Goal: Transaction & Acquisition: Purchase product/service

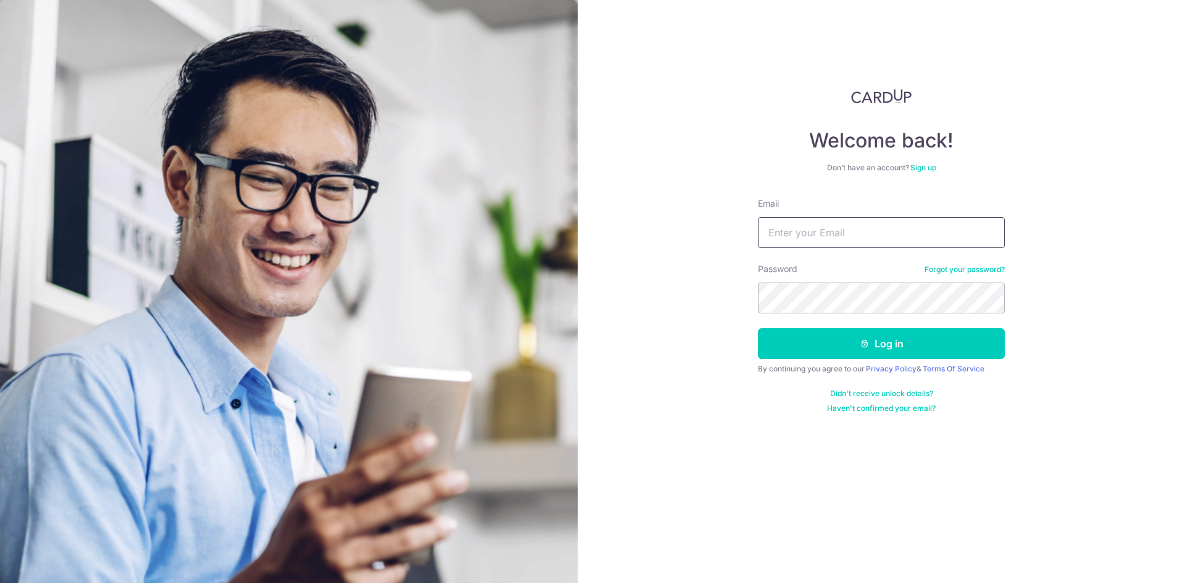
click at [850, 237] on input "Email" at bounding box center [881, 232] width 247 height 31
type input "[PERSON_NAME][EMAIL_ADDRESS][PERSON_NAME][DOMAIN_NAME]"
click at [828, 345] on button "Log in" at bounding box center [881, 343] width 247 height 31
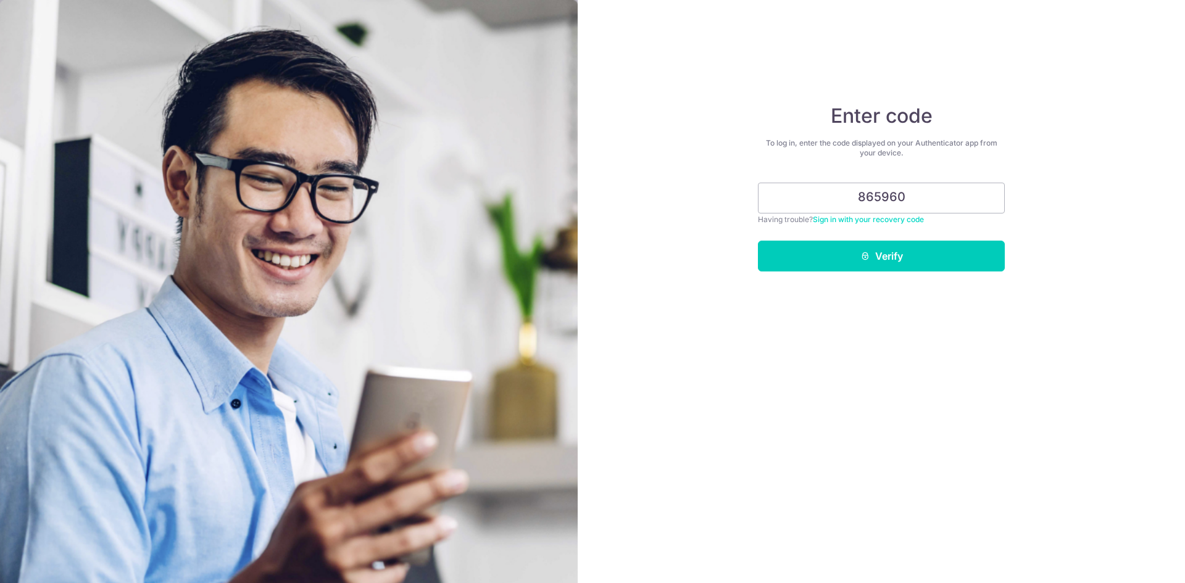
type input "865960"
click at [953, 251] on button "Verify" at bounding box center [881, 256] width 247 height 31
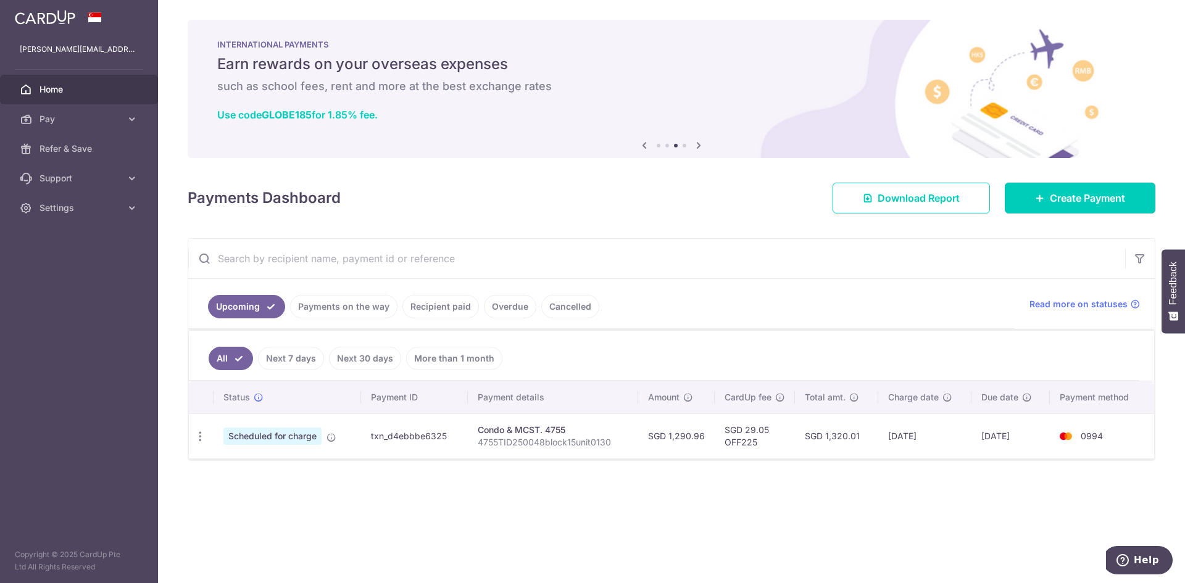
click at [1076, 196] on span "Create Payment" at bounding box center [1087, 198] width 75 height 15
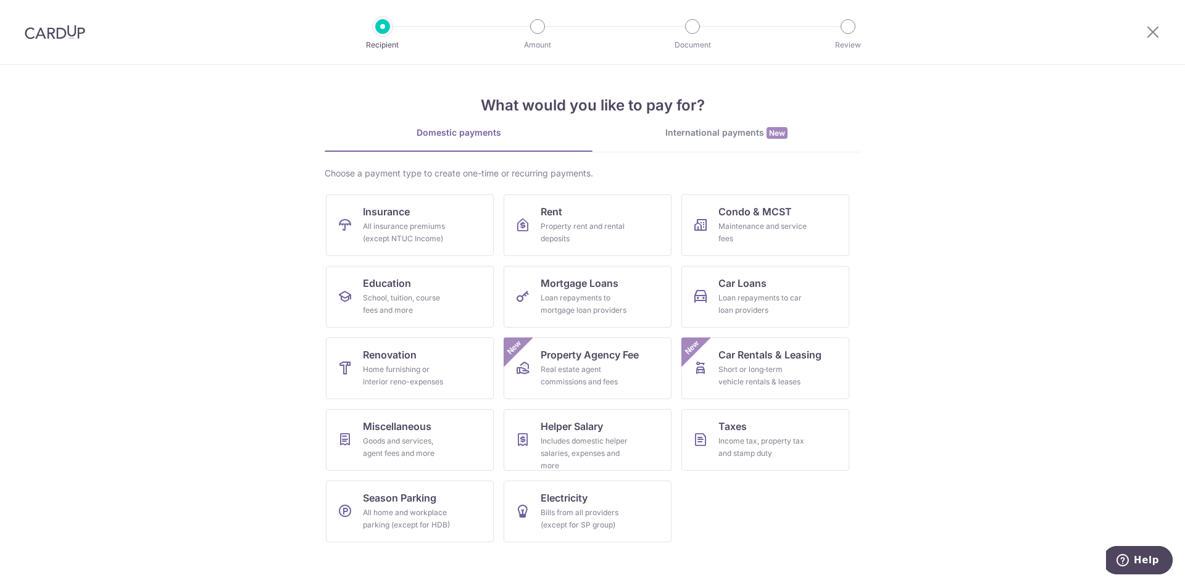
click at [709, 138] on div "International payments New" at bounding box center [726, 133] width 268 height 13
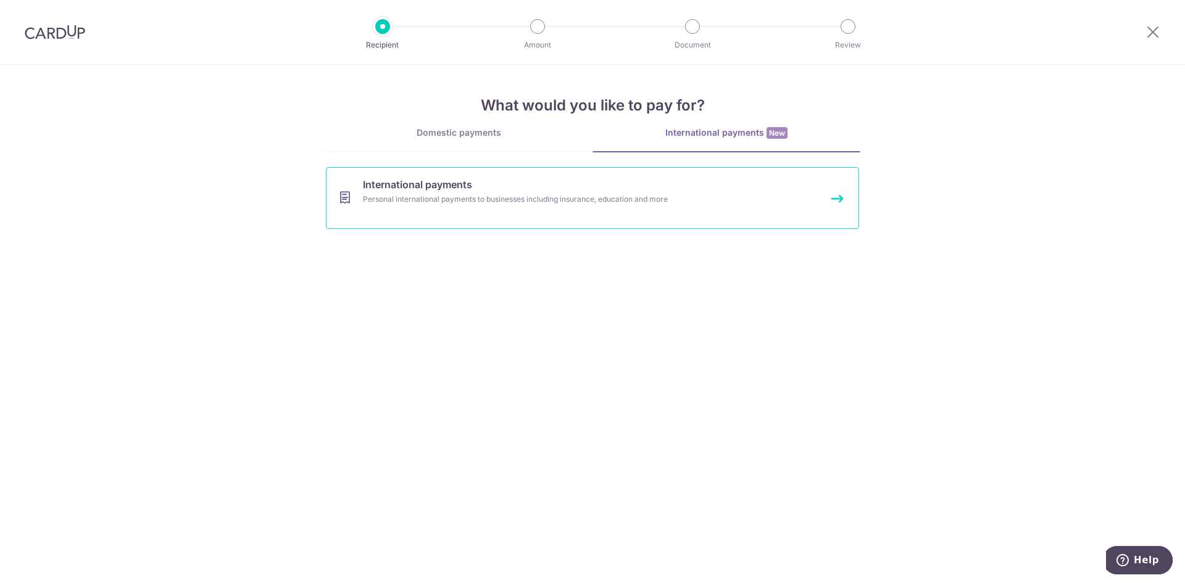
click at [634, 207] on link "International payments Personal international payments to businesses including …" at bounding box center [592, 198] width 533 height 62
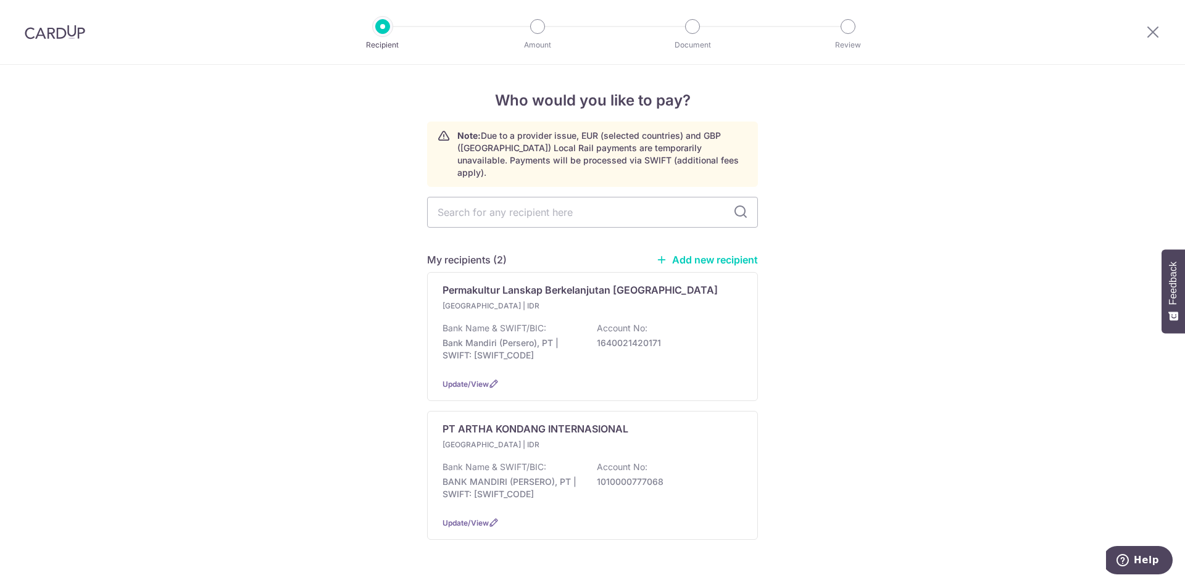
click at [615, 322] on p "Account No:" at bounding box center [622, 328] width 51 height 12
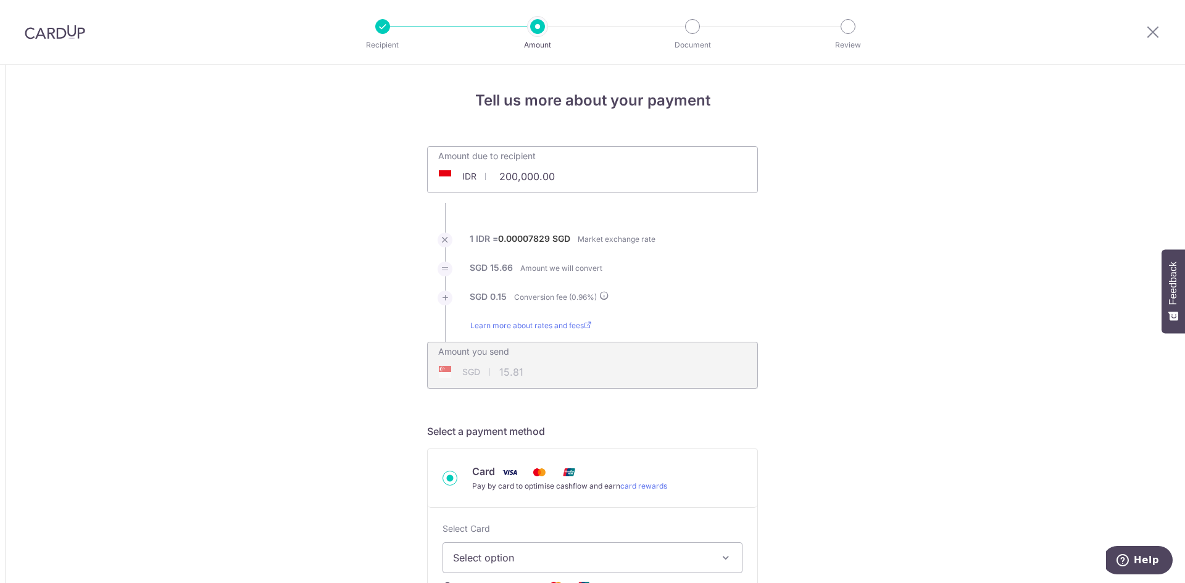
drag, startPoint x: 563, startPoint y: 175, endPoint x: 491, endPoint y: 177, distance: 72.2
click at [491, 177] on input "200,000.00" at bounding box center [523, 176] width 191 height 28
type input "18,500,000.00"
type input "1,462.40"
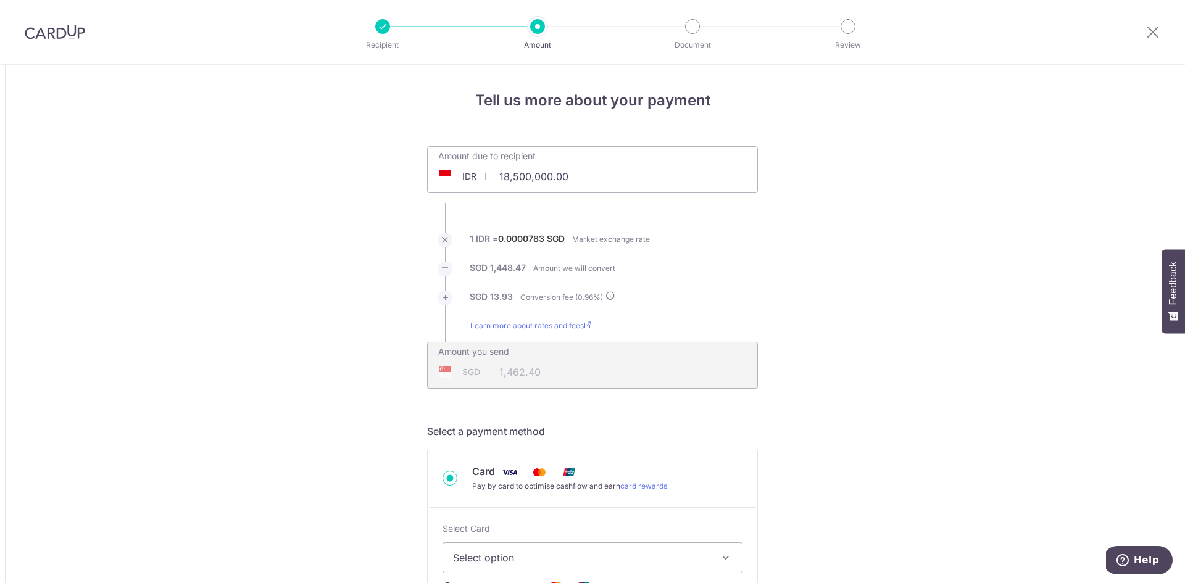
scroll to position [185, 0]
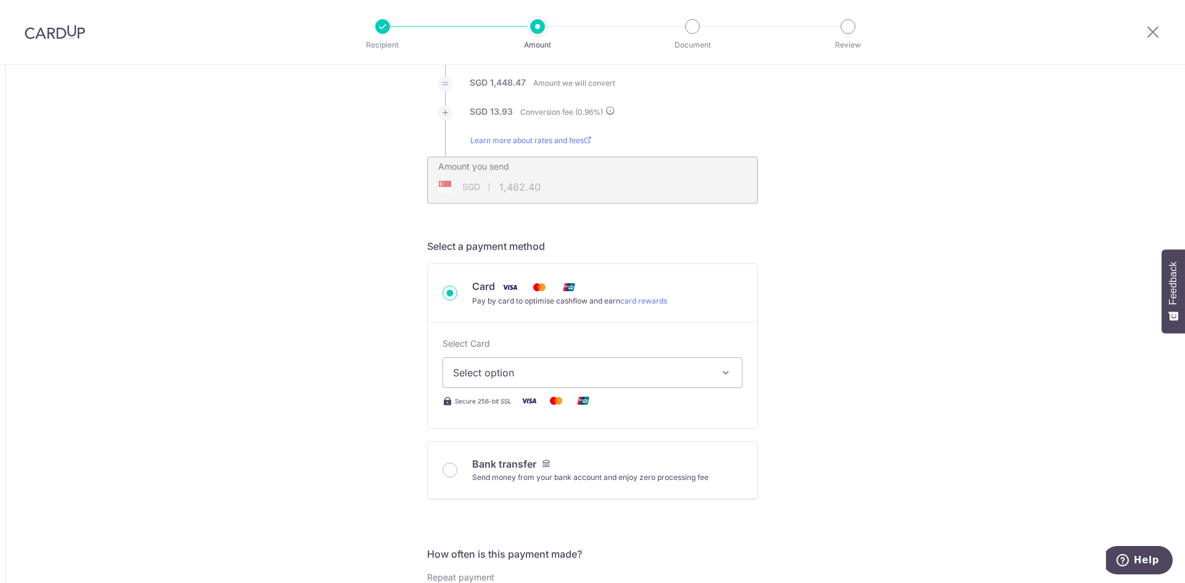
click at [659, 378] on span "Select option" at bounding box center [581, 372] width 257 height 15
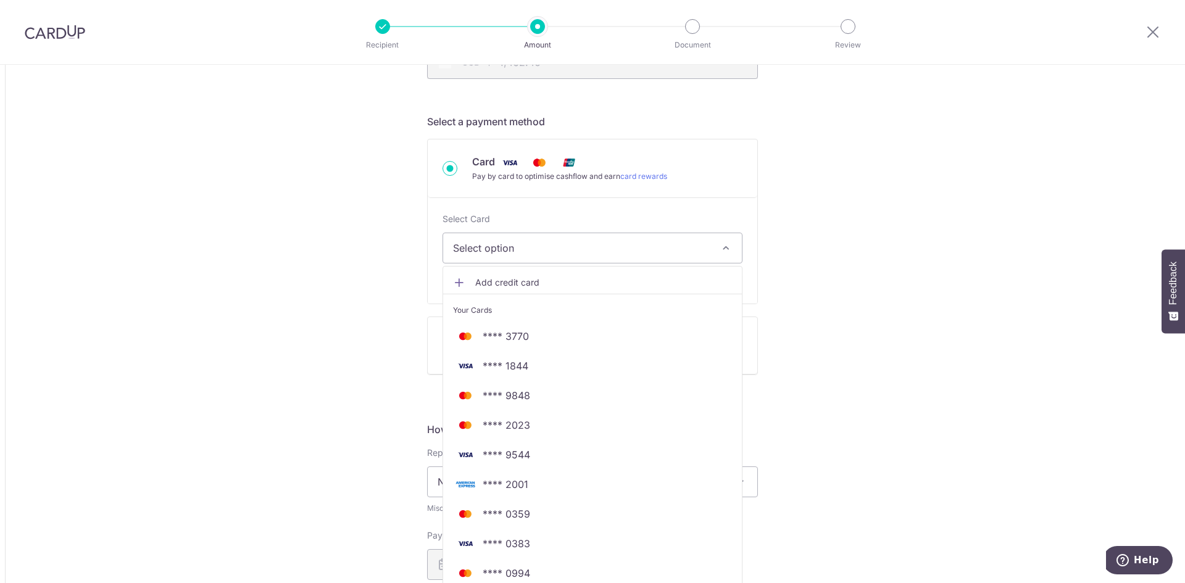
scroll to position [370, 0]
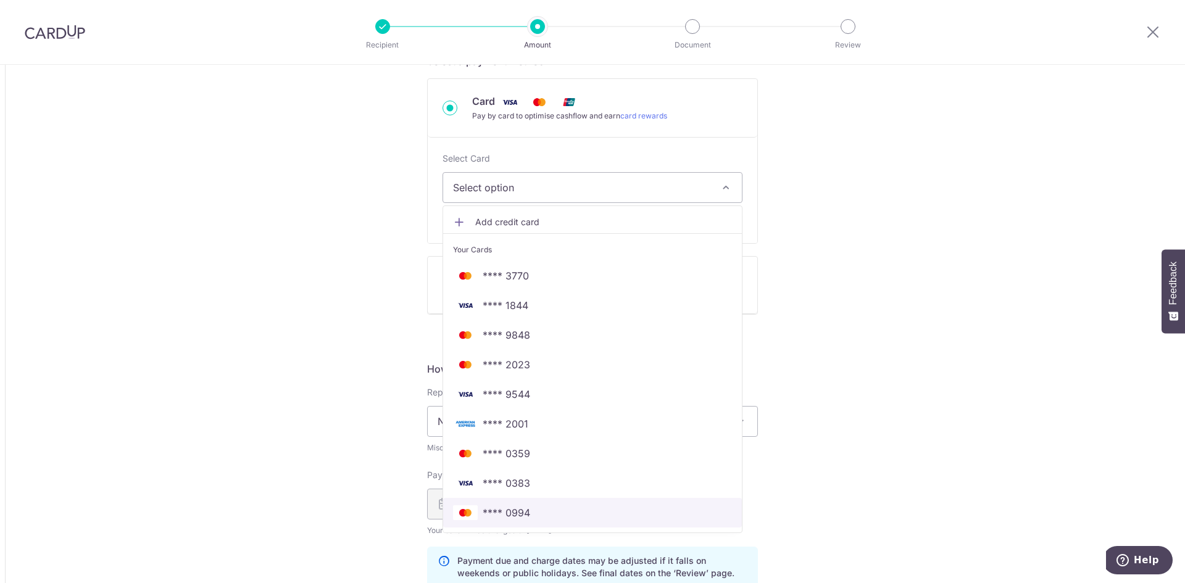
drag, startPoint x: 539, startPoint y: 517, endPoint x: 816, endPoint y: 315, distance: 342.3
click at [539, 517] on span "**** 0994" at bounding box center [592, 512] width 279 height 15
type input "18,500,000.00"
type input "1,462.43"
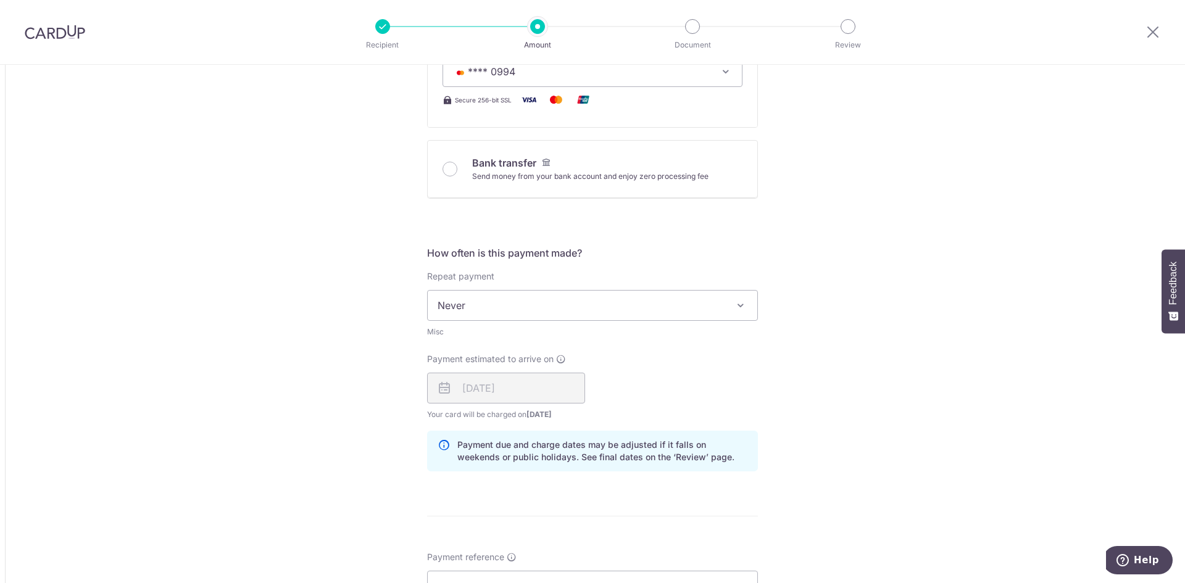
scroll to position [494, 0]
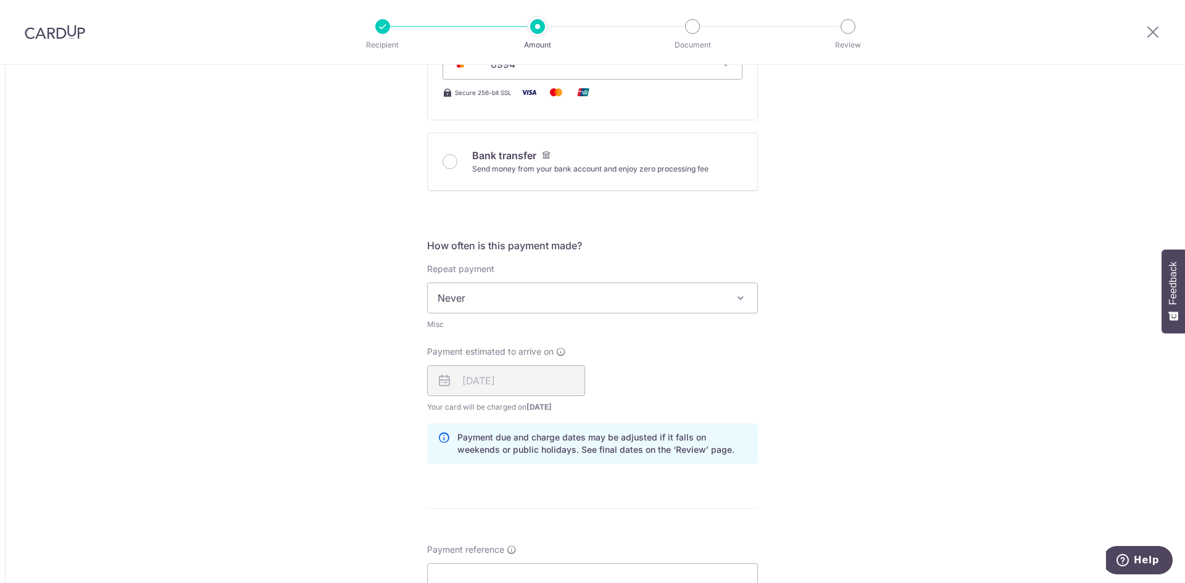
click at [505, 310] on span "Never" at bounding box center [593, 298] width 330 height 30
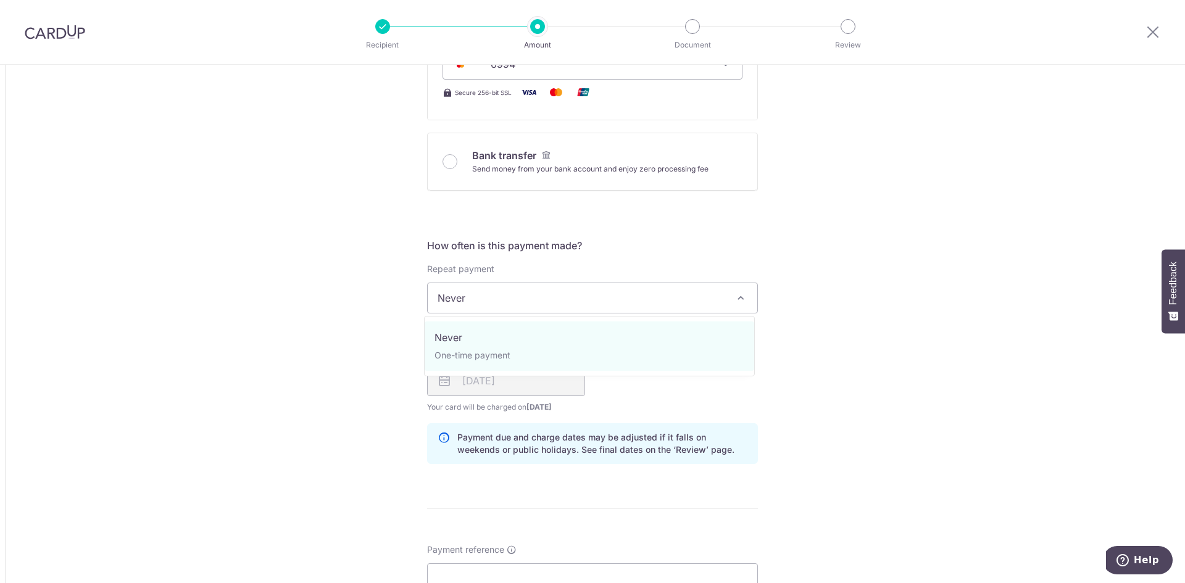
drag, startPoint x: 700, startPoint y: 297, endPoint x: 686, endPoint y: 297, distance: 14.2
click at [699, 297] on span "Never" at bounding box center [593, 298] width 330 height 30
click at [828, 298] on div "Tell us more about your payment Amount due to recipient IDR 18,500,000.00 18500…" at bounding box center [592, 299] width 1185 height 1456
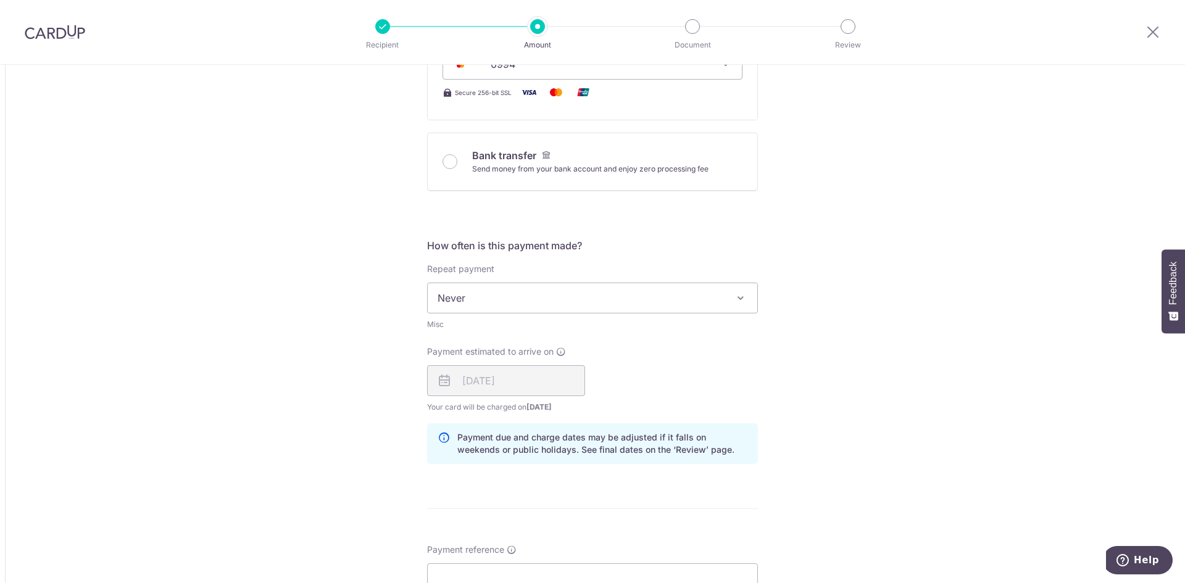
click at [658, 305] on span "Never" at bounding box center [593, 298] width 330 height 30
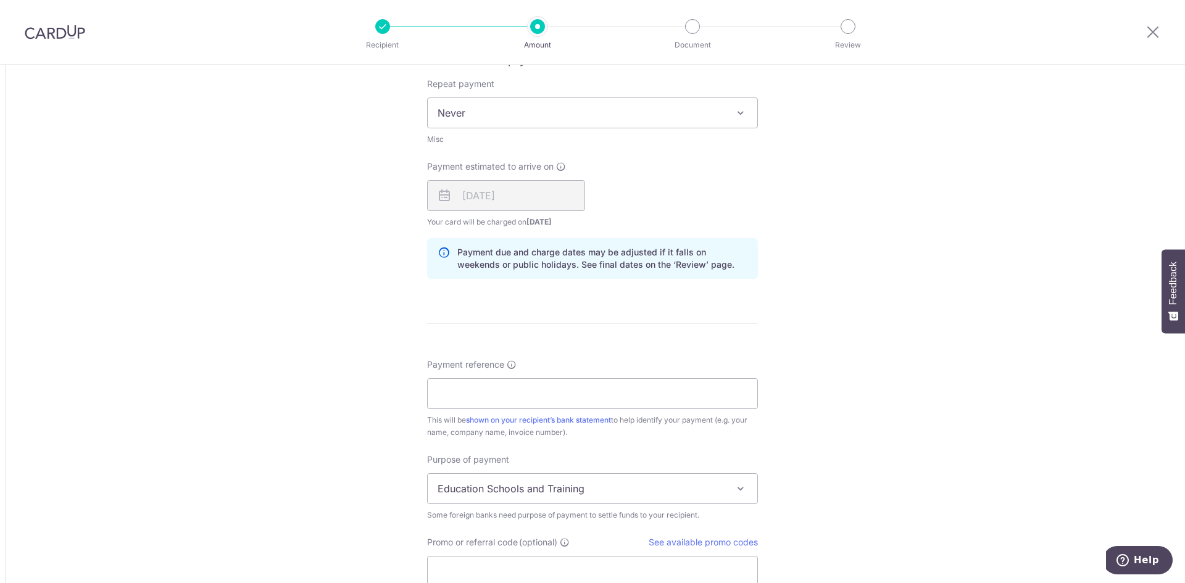
scroll to position [740, 0]
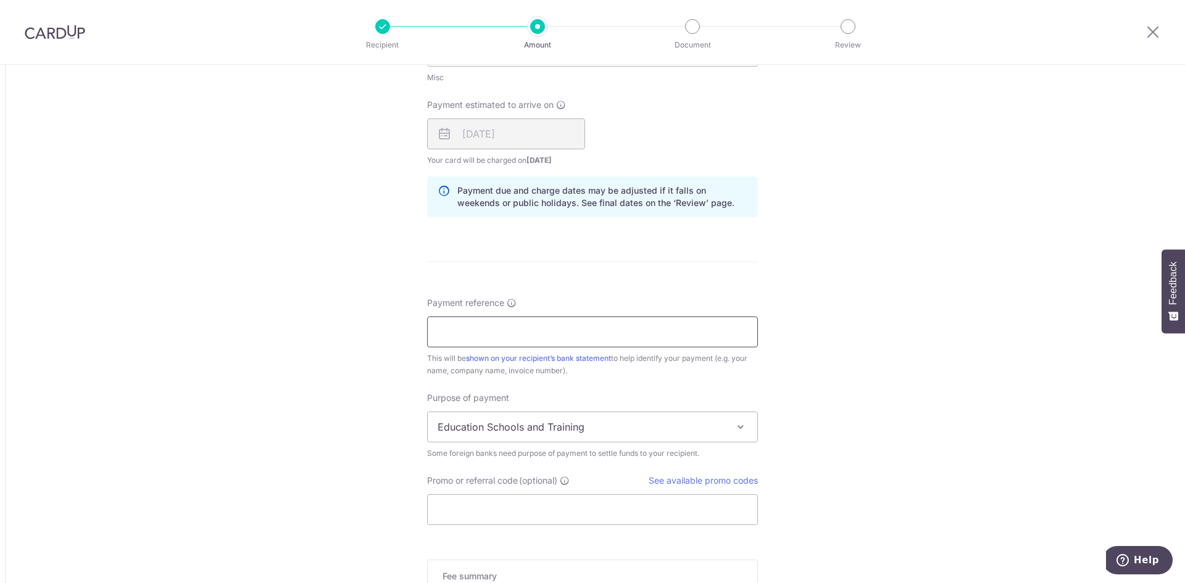
click at [539, 331] on input "Payment reference" at bounding box center [592, 332] width 331 height 31
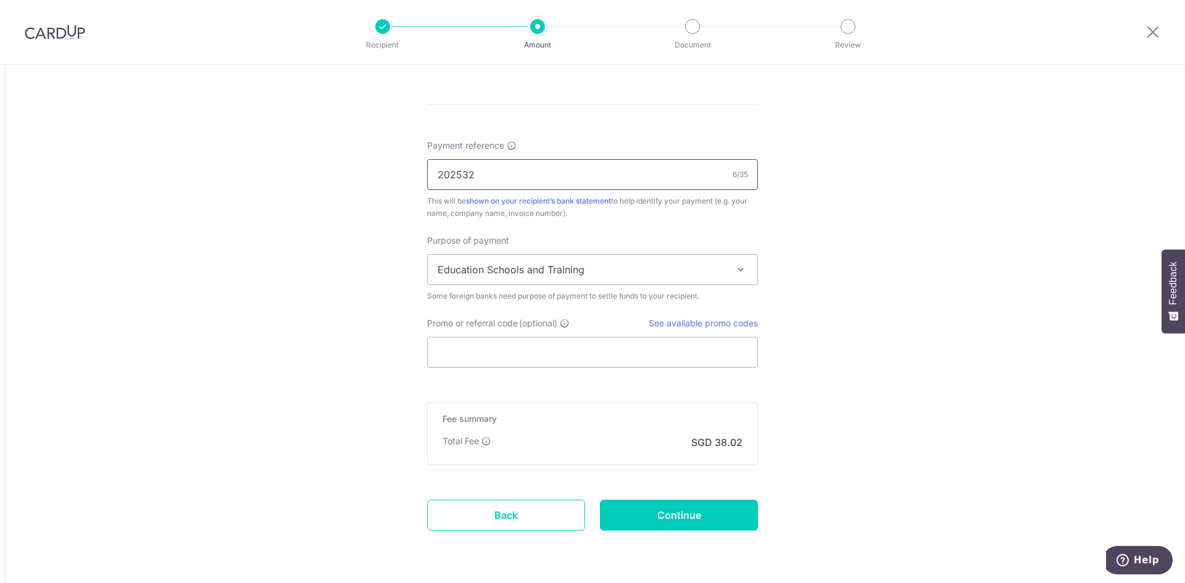
scroll to position [926, 0]
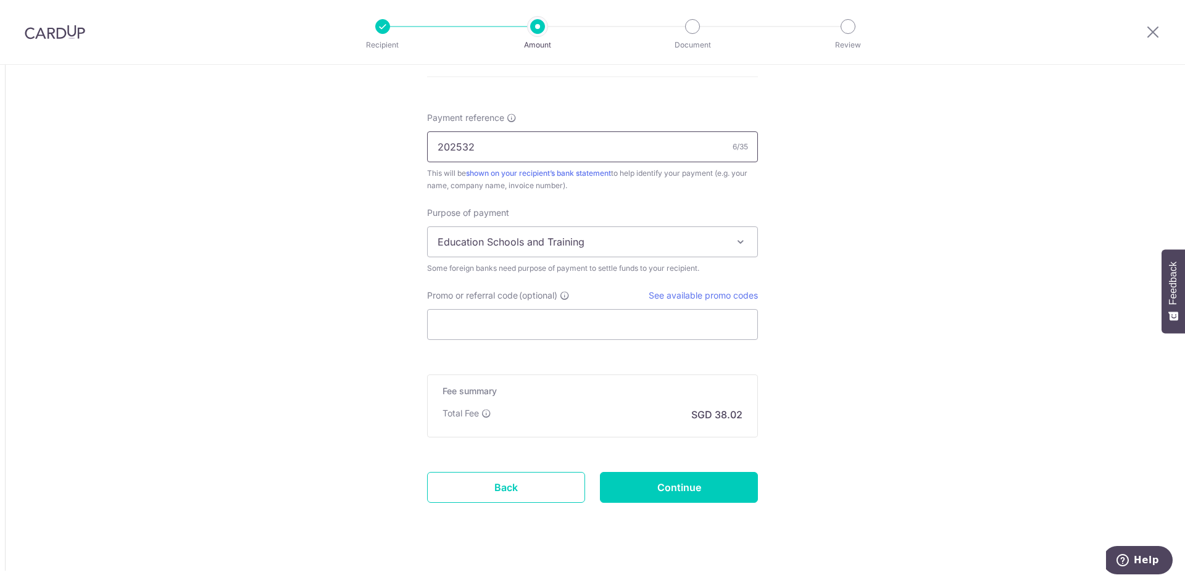
type input "202532"
click at [559, 233] on span "Education Schools and Training" at bounding box center [593, 242] width 330 height 30
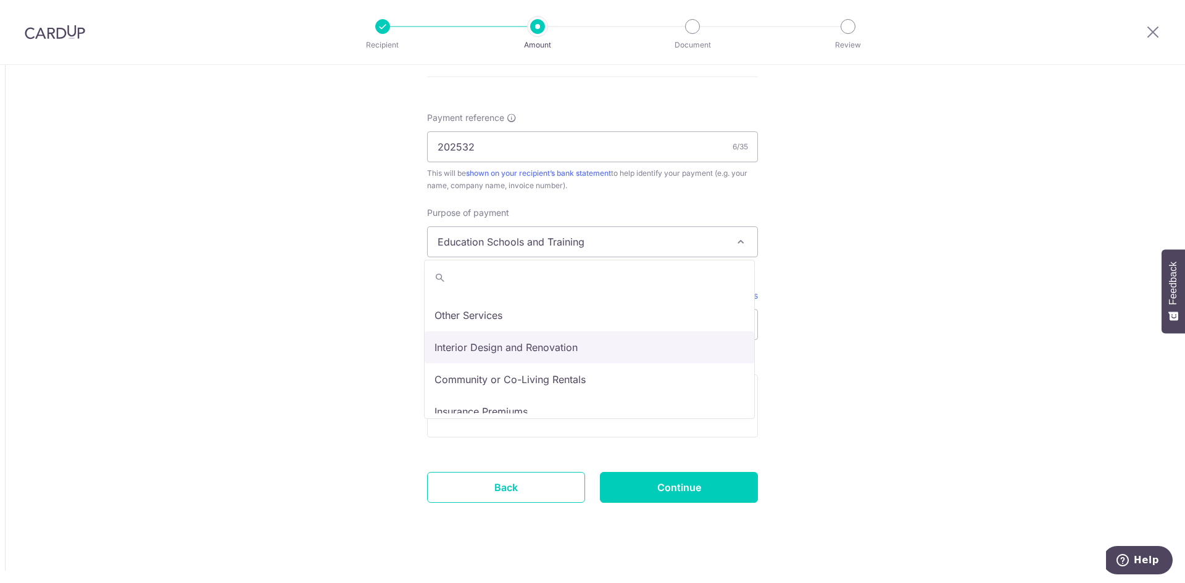
scroll to position [101, 0]
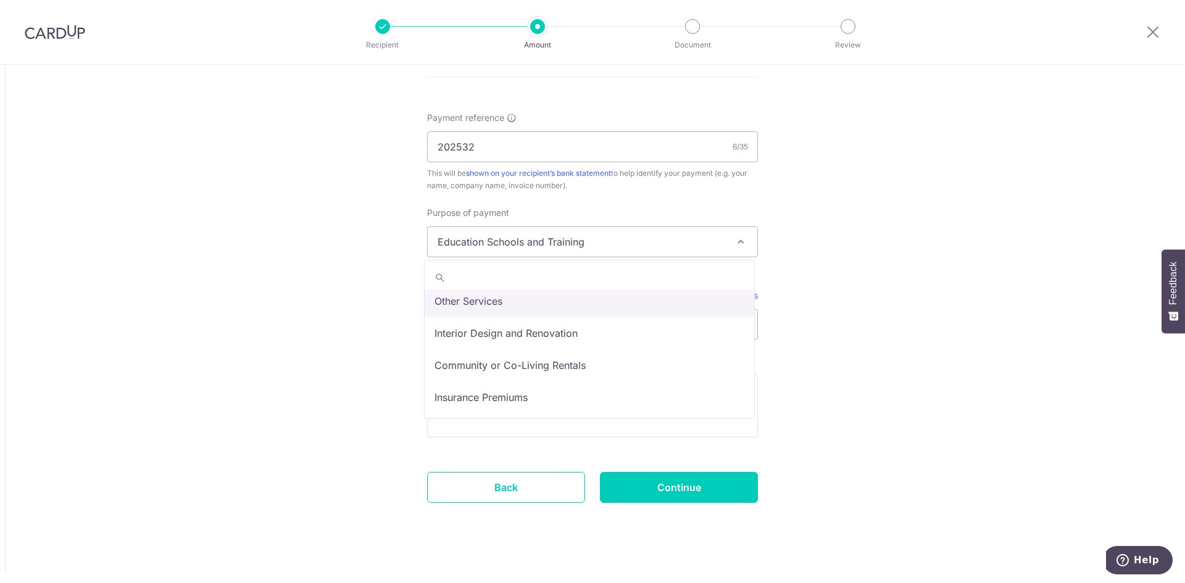
select select "Other Services"
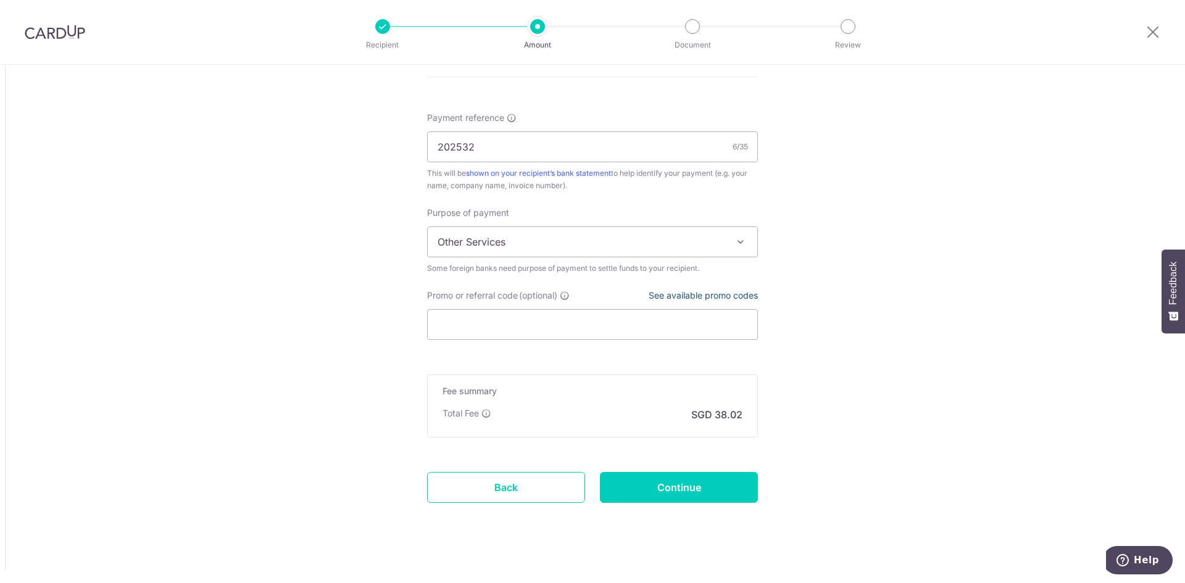
click at [665, 297] on link "See available promo codes" at bounding box center [703, 295] width 109 height 10
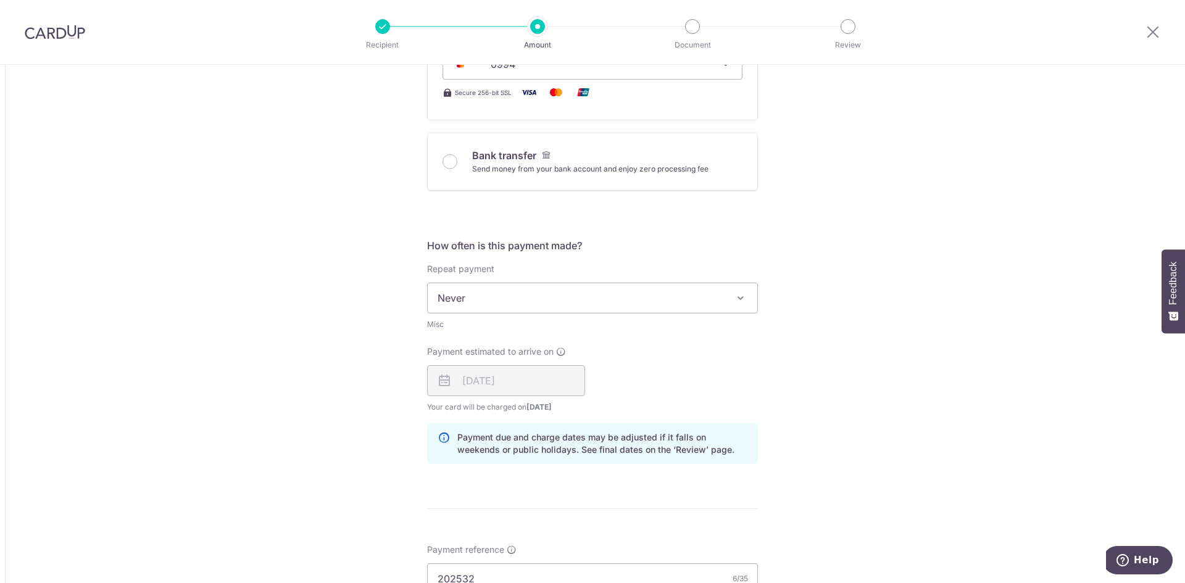
scroll to position [370, 0]
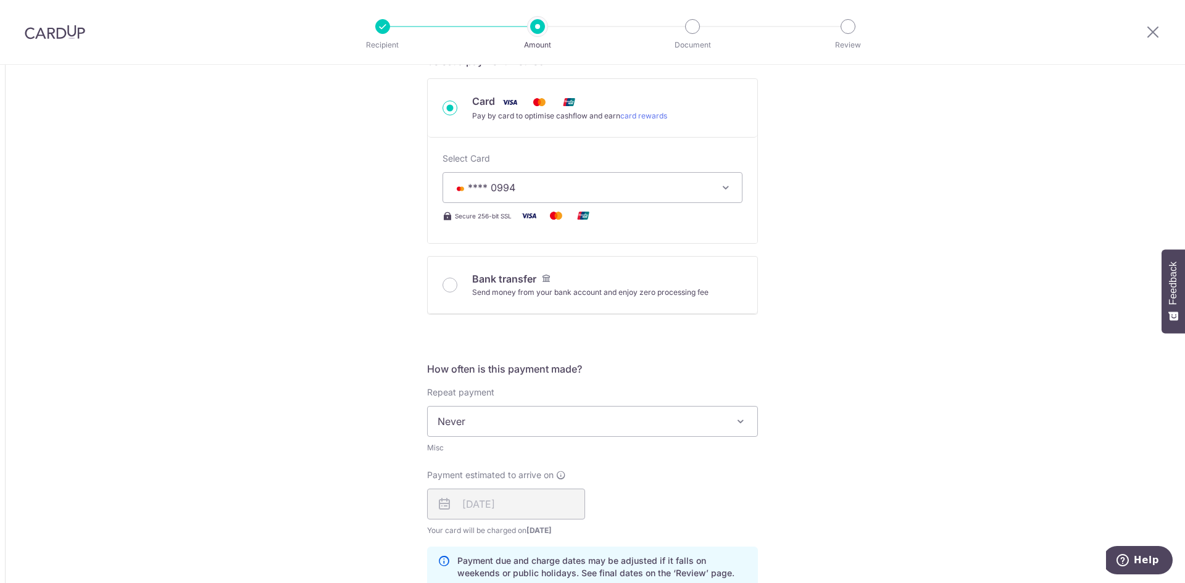
click at [705, 193] on span "**** 0994" at bounding box center [581, 187] width 257 height 15
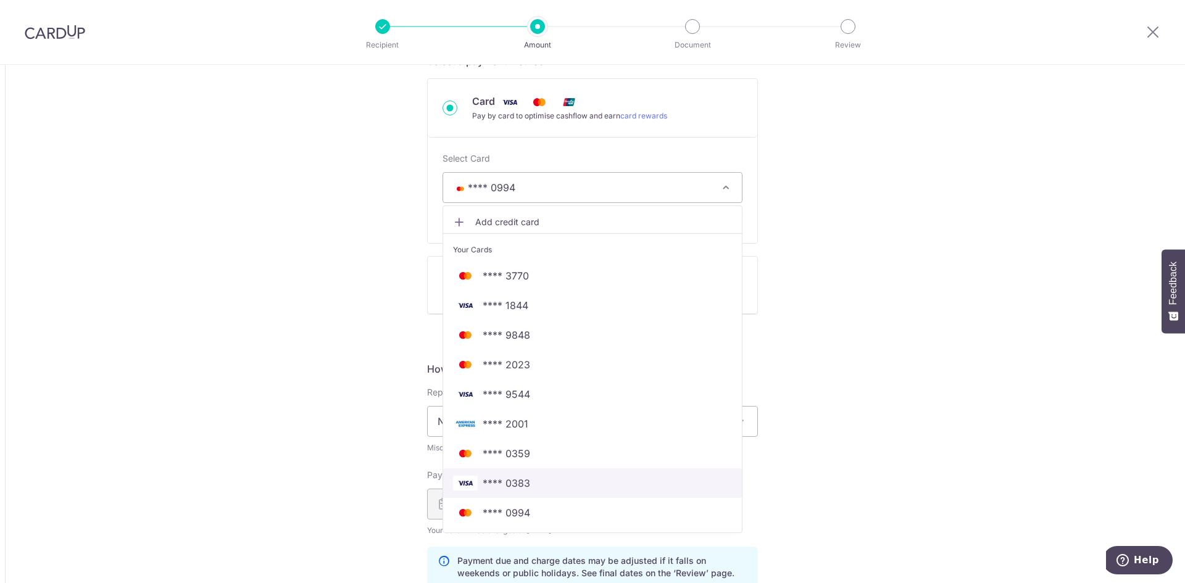
click at [612, 489] on span "**** 0383" at bounding box center [592, 483] width 279 height 15
type input "18,500,000.00"
type input "1,462.68"
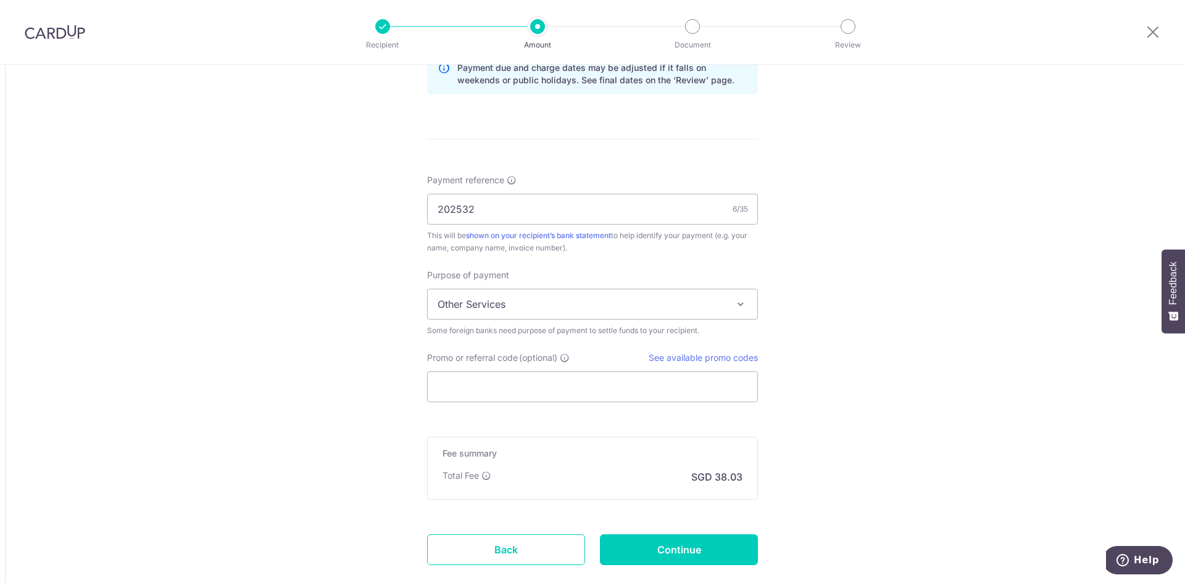
scroll to position [864, 0]
click at [521, 384] on input "Promo or referral code (optional)" at bounding box center [592, 386] width 331 height 31
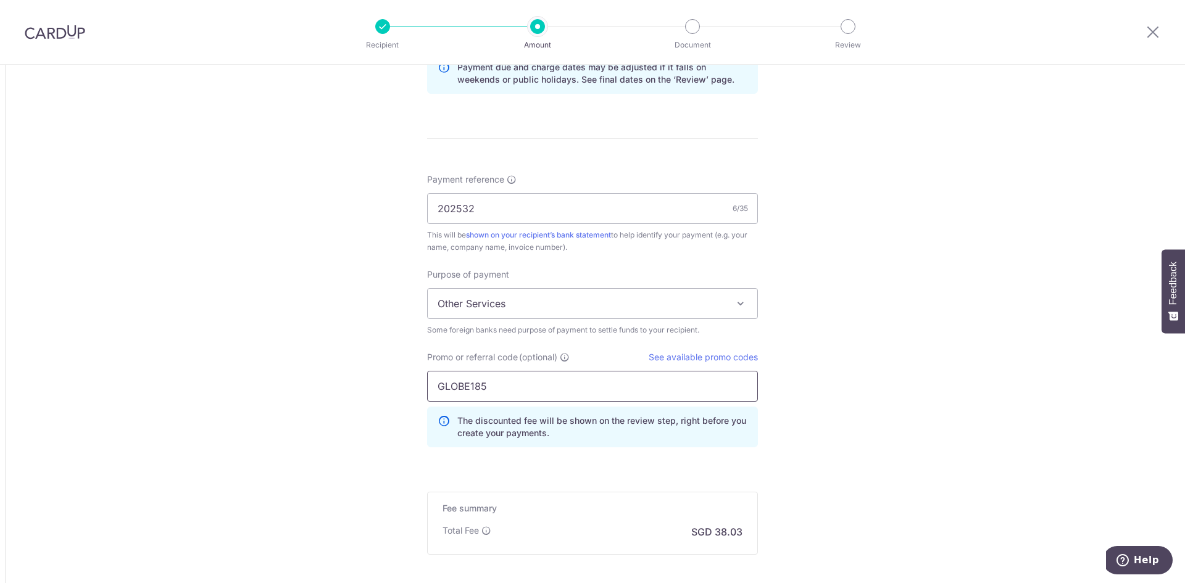
type input "GLOBE185"
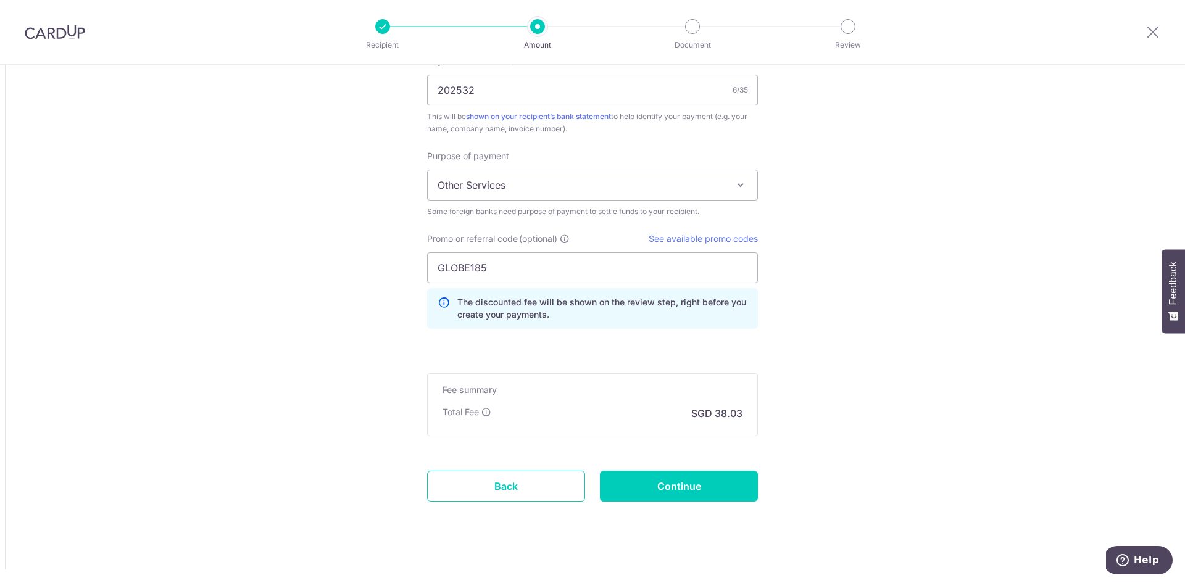
scroll to position [993, 0]
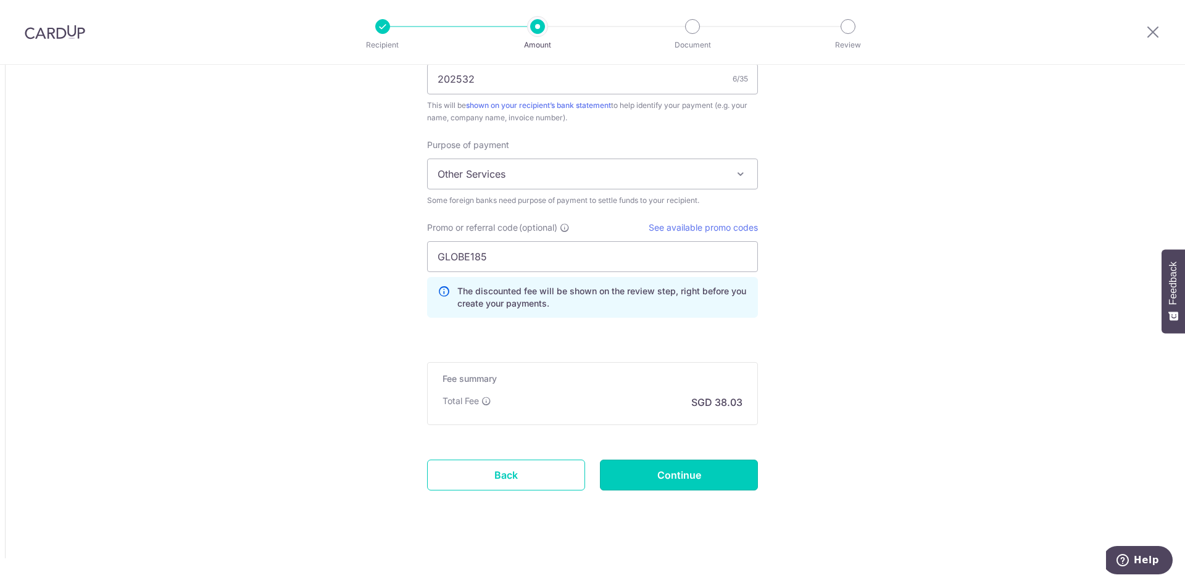
click at [705, 473] on input "Continue" at bounding box center [679, 475] width 158 height 31
type input "Create Schedule"
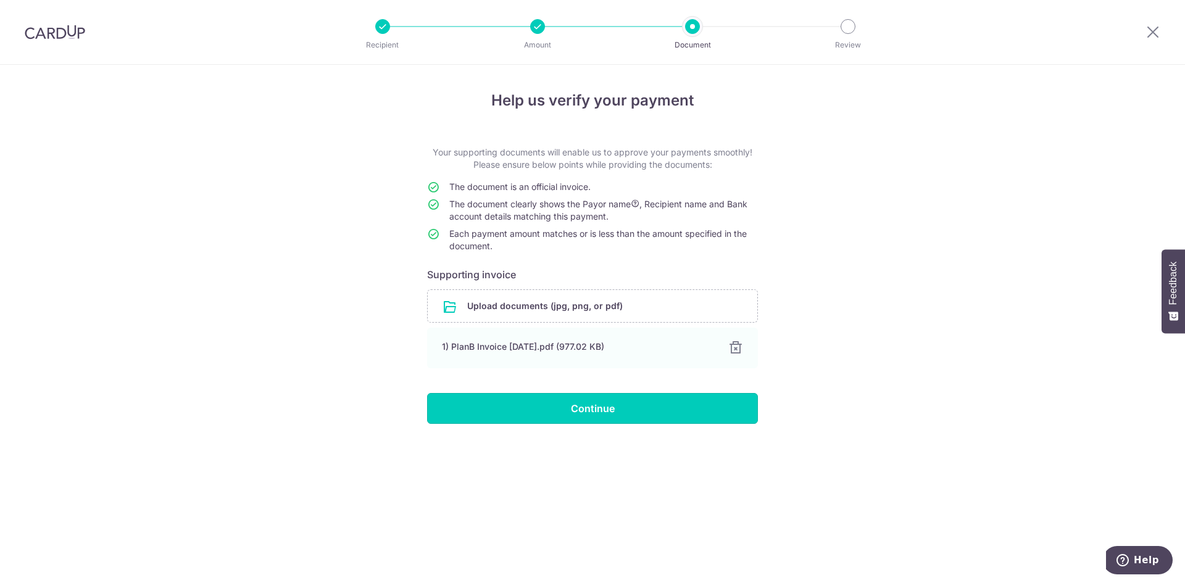
click at [590, 413] on input "Continue" at bounding box center [592, 408] width 331 height 31
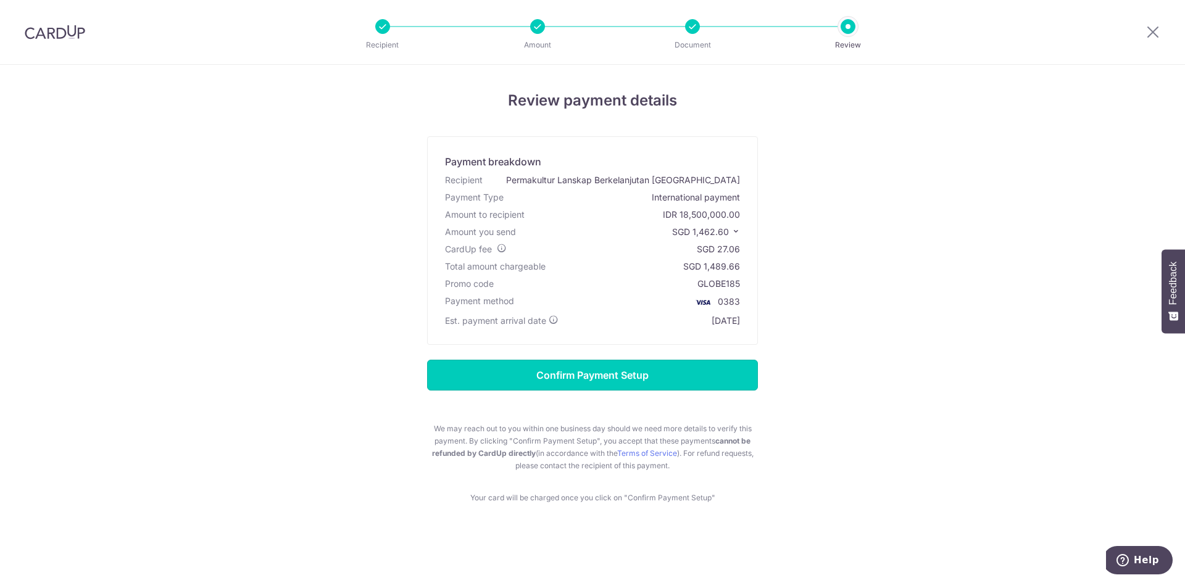
click at [682, 386] on input "Confirm Payment Setup" at bounding box center [592, 375] width 331 height 31
